Goal: Information Seeking & Learning: Check status

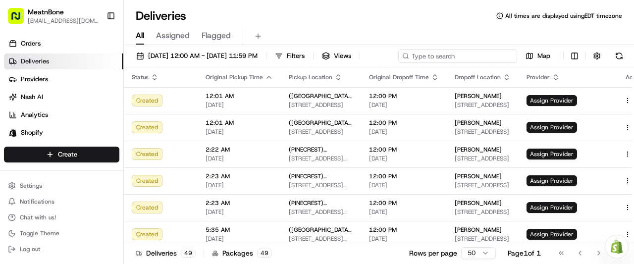
click at [447, 55] on div "[DATE] 12:00 AM - [DATE] 11:59 PM Filters Views Map" at bounding box center [379, 58] width 510 height 18
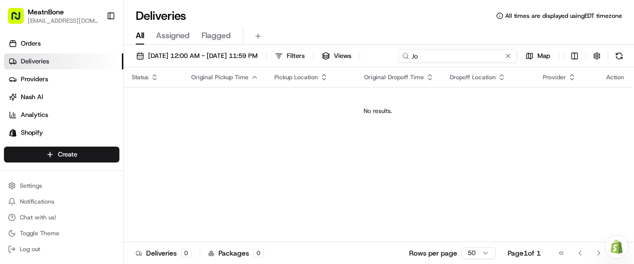
type input "J"
type input "[PERSON_NAME]"
click at [351, 58] on span "Views" at bounding box center [342, 55] width 17 height 9
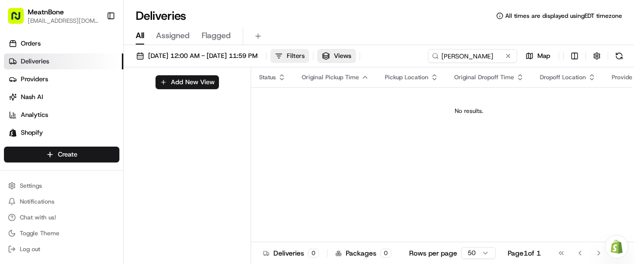
click at [309, 49] on button "Filters" at bounding box center [289, 56] width 39 height 14
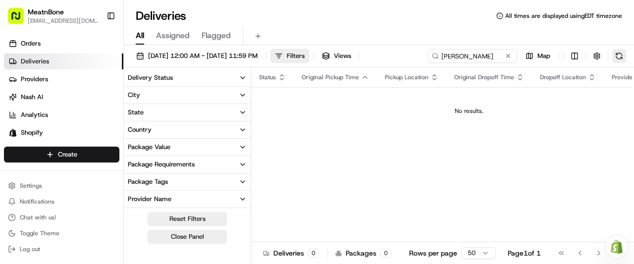
click at [620, 55] on button at bounding box center [619, 56] width 14 height 14
click at [51, 64] on link "Deliveries" at bounding box center [63, 61] width 119 height 16
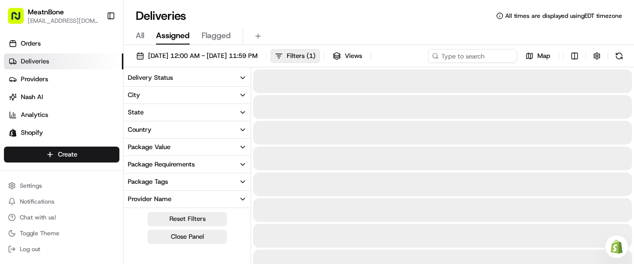
click at [174, 34] on span "Assigned" at bounding box center [173, 36] width 34 height 12
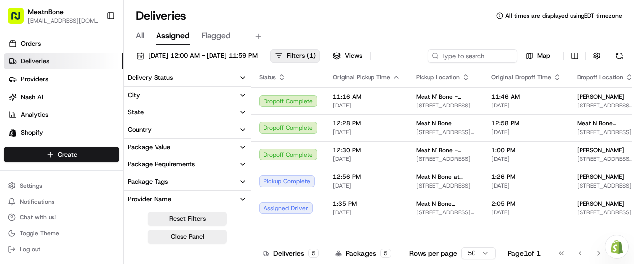
click at [174, 34] on span "Assigned" at bounding box center [173, 36] width 34 height 12
click at [259, 35] on button at bounding box center [258, 36] width 14 height 14
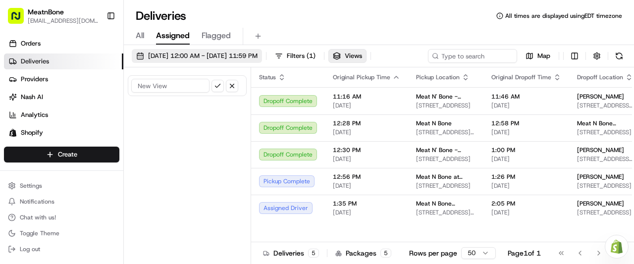
click at [204, 55] on span "[DATE] 12:00 AM - [DATE] 11:59 PM" at bounding box center [202, 55] width 109 height 9
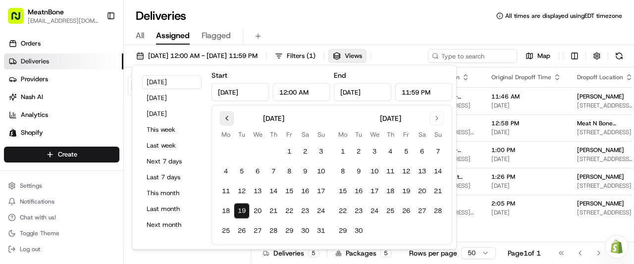
click at [229, 112] on button "Go to previous month" at bounding box center [227, 118] width 14 height 14
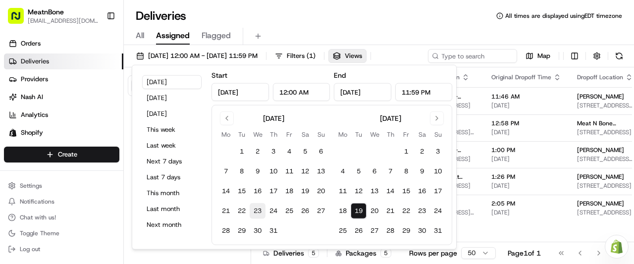
click at [252, 207] on button "23" at bounding box center [258, 211] width 16 height 16
type input "[DATE]"
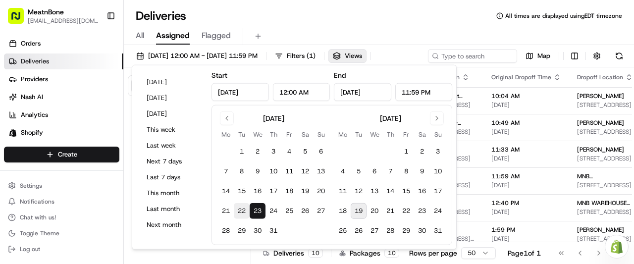
click at [237, 209] on button "22" at bounding box center [242, 211] width 16 height 16
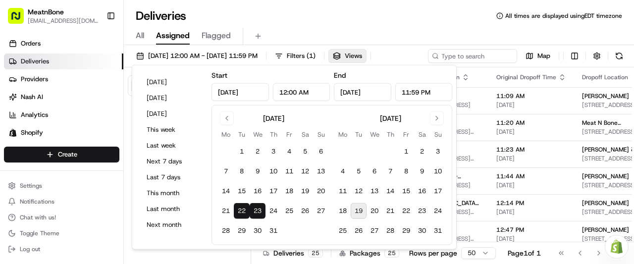
click at [373, 93] on input "[DATE]" at bounding box center [362, 92] width 57 height 18
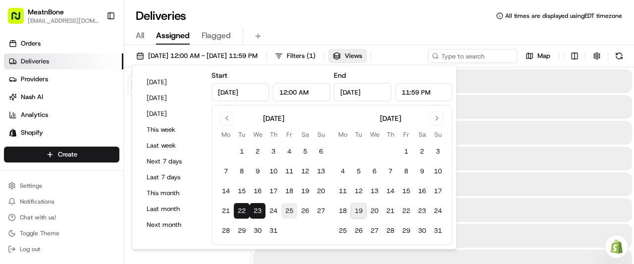
click at [290, 207] on button "25" at bounding box center [289, 211] width 16 height 16
type input "[DATE]"
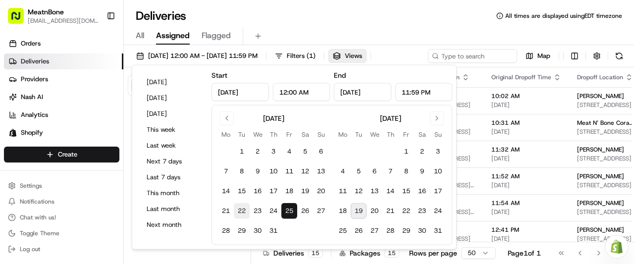
click at [242, 207] on button "22" at bounding box center [242, 211] width 16 height 16
type input "[DATE]"
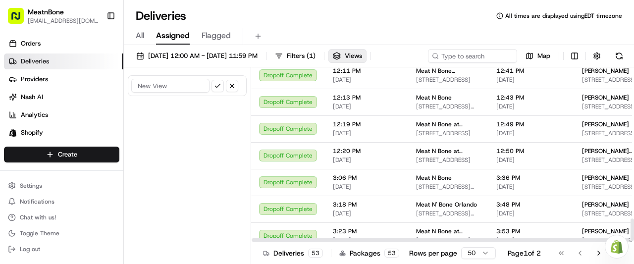
scroll to position [1181, 0]
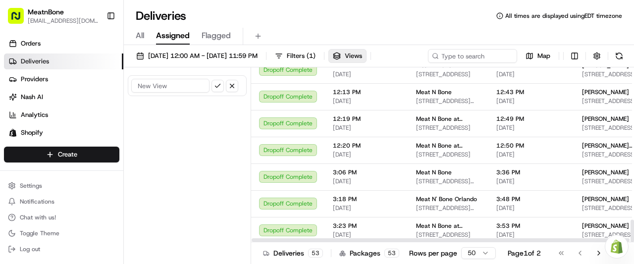
drag, startPoint x: 631, startPoint y: 80, endPoint x: 600, endPoint y: 244, distance: 166.9
click at [630, 242] on div at bounding box center [631, 230] width 3 height 22
drag, startPoint x: 633, startPoint y: 227, endPoint x: 616, endPoint y: 236, distance: 19.7
click at [630, 236] on div at bounding box center [631, 230] width 3 height 22
click at [633, 100] on div at bounding box center [632, 154] width 4 height 175
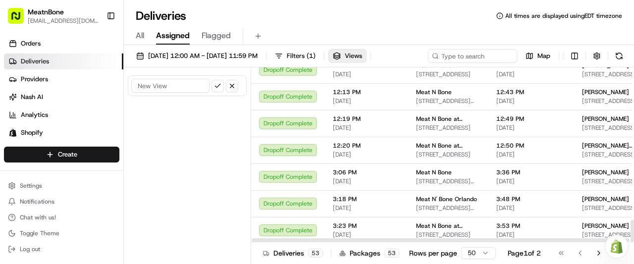
drag, startPoint x: 633, startPoint y: 96, endPoint x: 602, endPoint y: 235, distance: 142.9
click at [630, 235] on div at bounding box center [631, 230] width 3 height 22
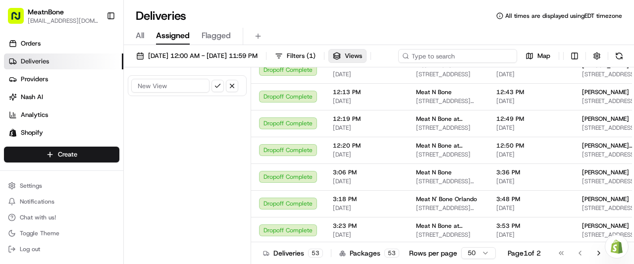
click at [449, 55] on div "[DATE] 12:00 AM - [DATE] 11:59 PM Filters ( 1 ) Views Map" at bounding box center [379, 58] width 510 height 18
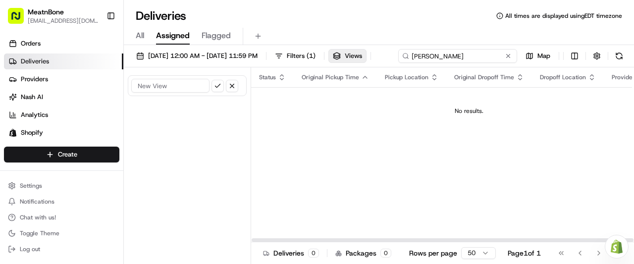
type input "[PERSON_NAME]"
click at [521, 99] on table "Status Original Pickup Time Pickup Location Original Dropoff Time Dropoff Locat…" at bounding box center [468, 100] width 435 height 67
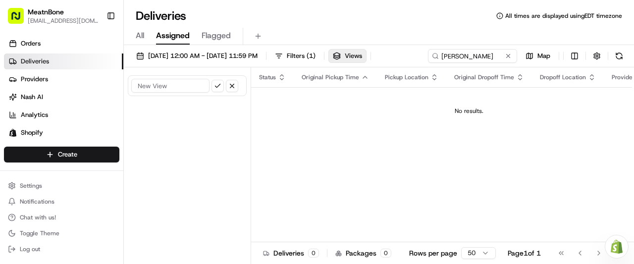
click at [176, 86] on input at bounding box center [170, 86] width 78 height 14
